Goal: Navigation & Orientation: Find specific page/section

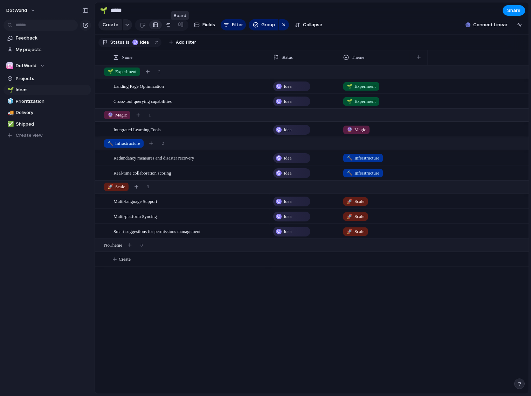
click at [168, 29] on div at bounding box center [168, 24] width 6 height 11
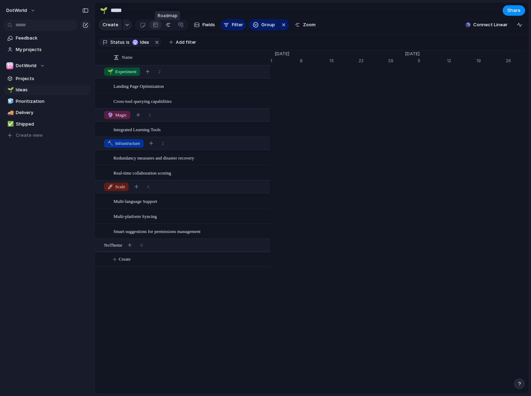
scroll to position [0, 4600]
click at [184, 30] on link at bounding box center [180, 24] width 13 height 11
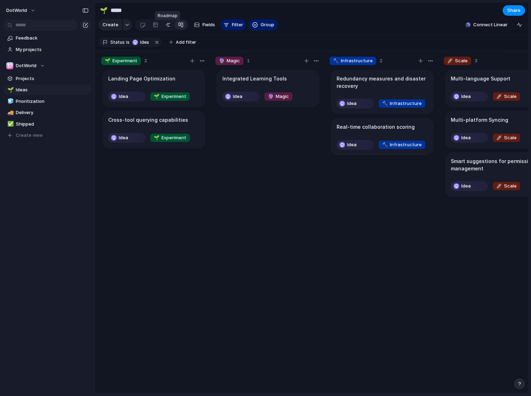
click at [172, 29] on link at bounding box center [168, 24] width 13 height 11
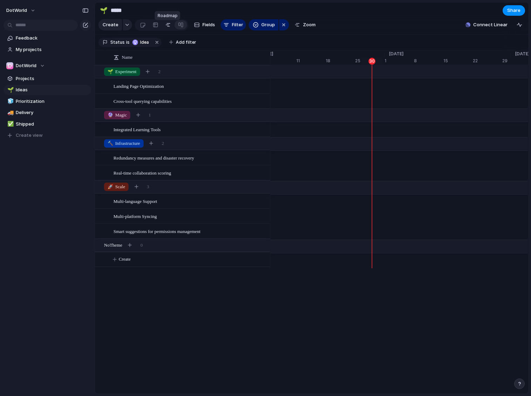
scroll to position [0, 4622]
click at [157, 30] on div at bounding box center [156, 24] width 6 height 11
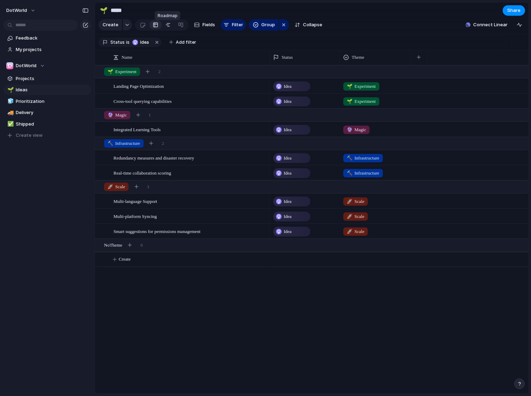
click at [166, 30] on div at bounding box center [168, 24] width 6 height 11
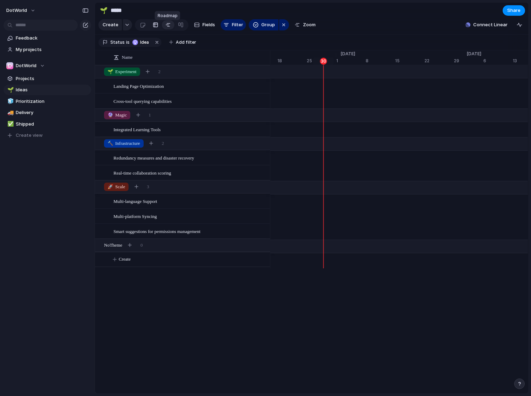
scroll to position [0, 4670]
click at [154, 28] on div at bounding box center [156, 24] width 6 height 11
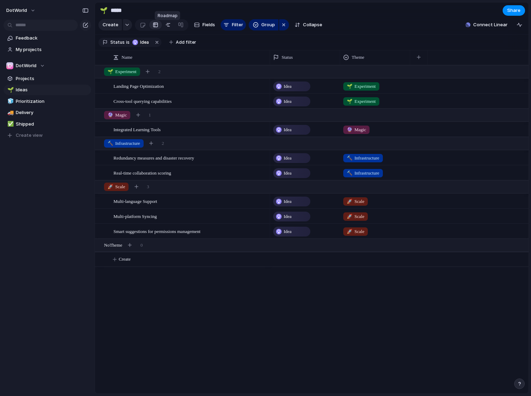
click at [162, 29] on link at bounding box center [168, 24] width 13 height 11
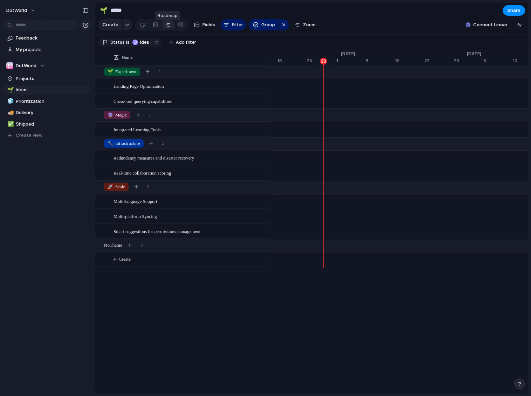
scroll to position [0, 4670]
click at [154, 29] on div at bounding box center [156, 24] width 6 height 11
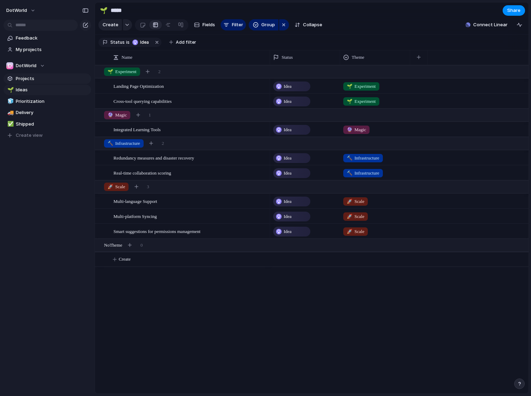
click at [43, 78] on span "Projects" at bounding box center [52, 78] width 73 height 7
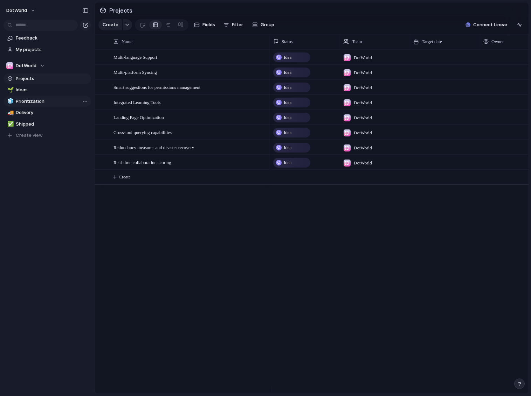
click at [37, 102] on span "Prioritization" at bounding box center [52, 101] width 73 height 7
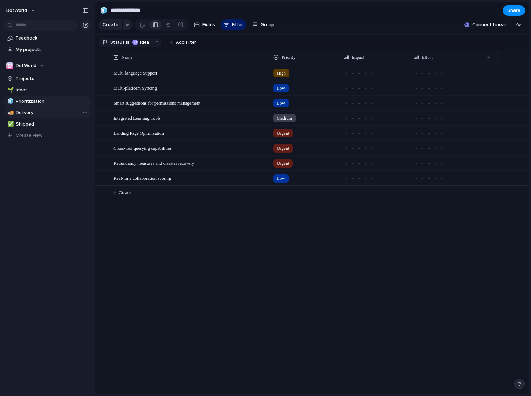
click at [38, 113] on span "Delivery" at bounding box center [52, 112] width 73 height 7
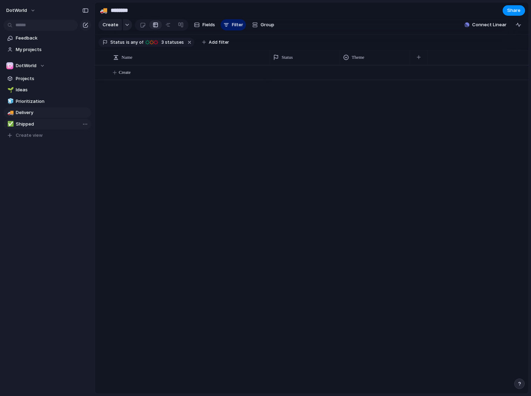
click at [36, 126] on span "Shipped" at bounding box center [52, 124] width 73 height 7
click at [41, 113] on span "Delivery" at bounding box center [52, 112] width 73 height 7
click at [44, 101] on span "Prioritization" at bounding box center [52, 101] width 73 height 7
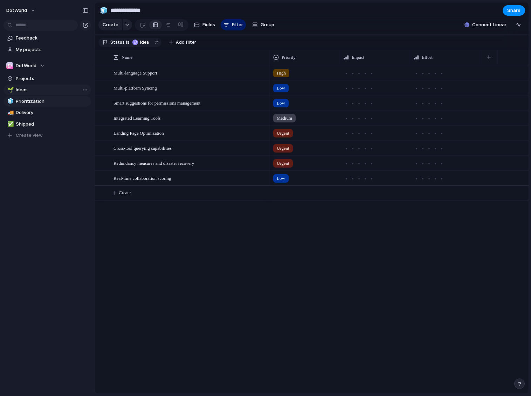
click at [47, 86] on span "Ideas" at bounding box center [52, 89] width 73 height 7
type input "*****"
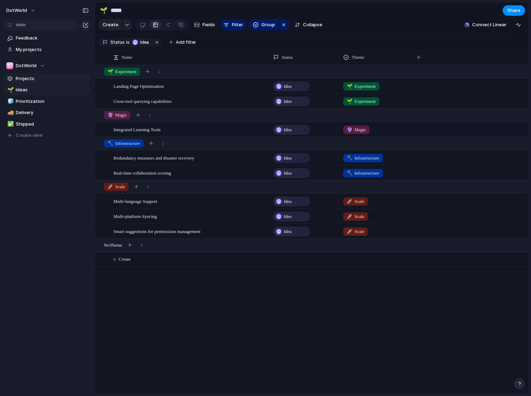
click at [47, 80] on span "Projects" at bounding box center [52, 78] width 73 height 7
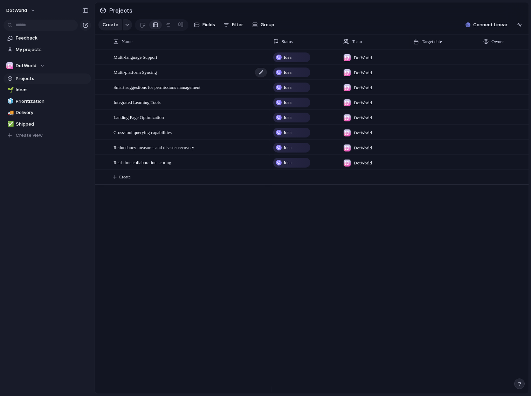
click at [148, 76] on span "Multi-platform Syncing" at bounding box center [134, 72] width 43 height 8
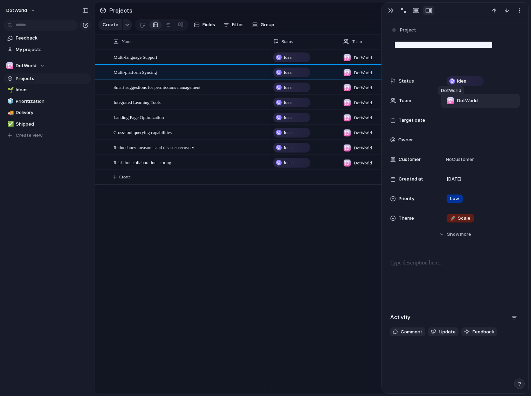
click at [450, 102] on div at bounding box center [450, 100] width 7 height 7
click at [337, 239] on div "DotWorld" at bounding box center [265, 198] width 531 height 396
click at [390, 12] on div "button" at bounding box center [391, 11] width 6 height 6
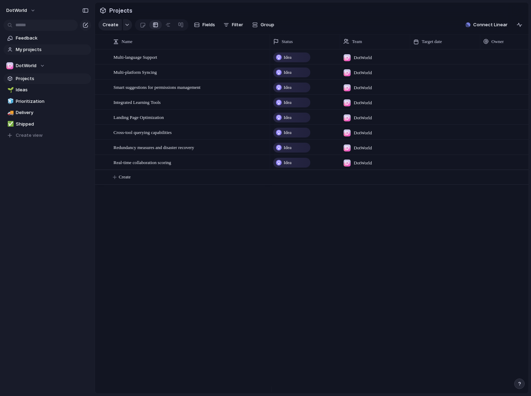
click at [33, 50] on span "My projects" at bounding box center [52, 49] width 73 height 7
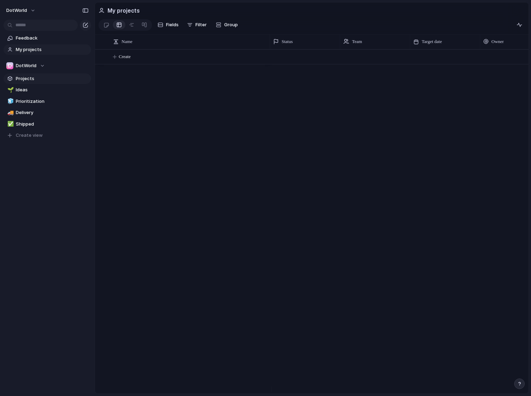
click at [30, 74] on link "Projects" at bounding box center [48, 79] width 88 height 11
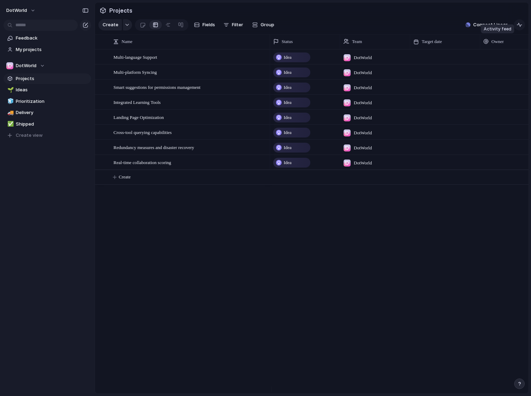
click at [519, 28] on div "button" at bounding box center [519, 25] width 6 height 6
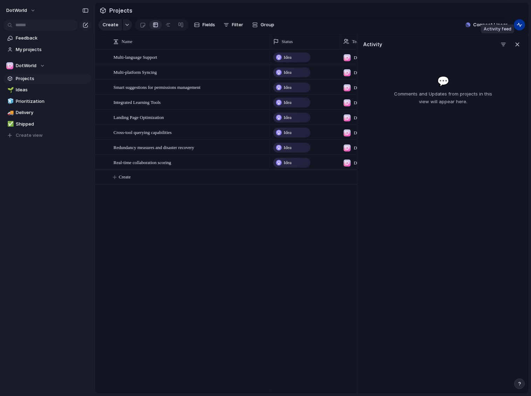
click at [524, 29] on button "button" at bounding box center [519, 24] width 11 height 11
